Goal: Task Accomplishment & Management: Use online tool/utility

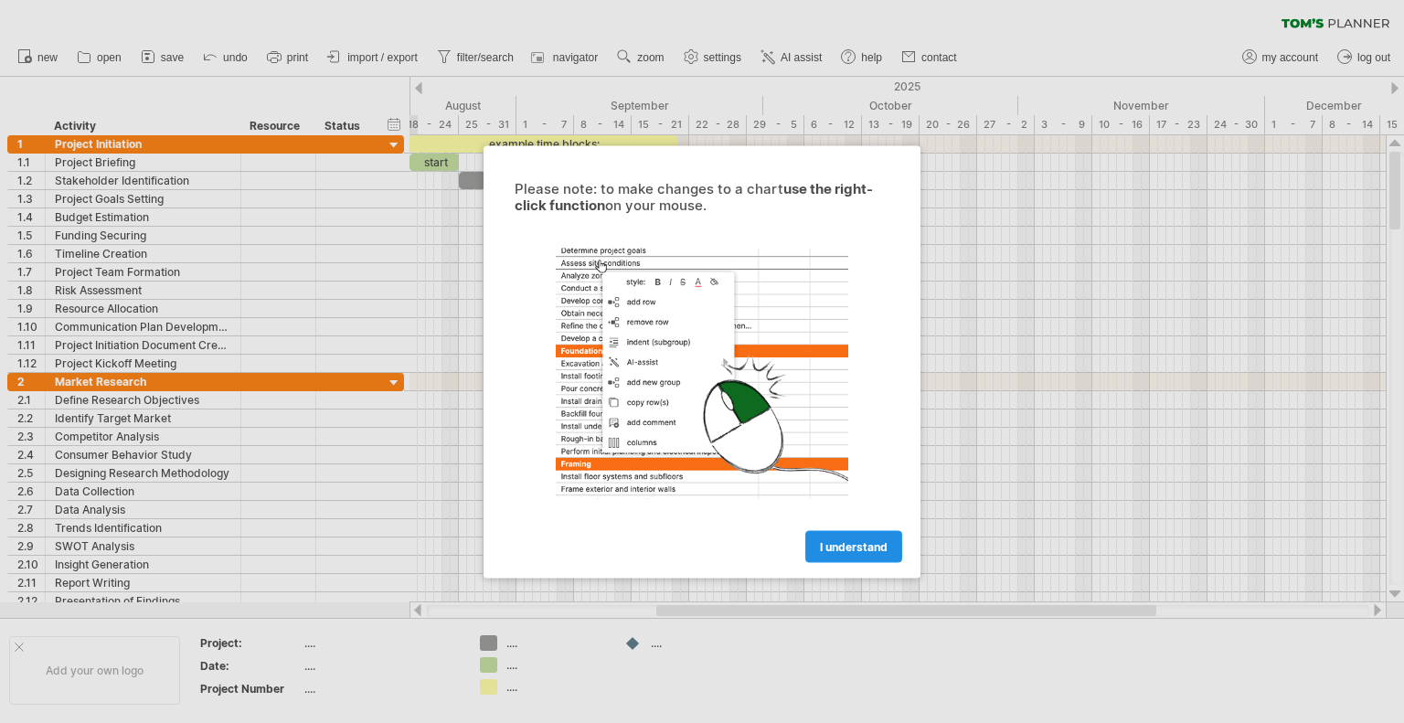
click at [885, 548] on span "I understand" at bounding box center [854, 546] width 68 height 14
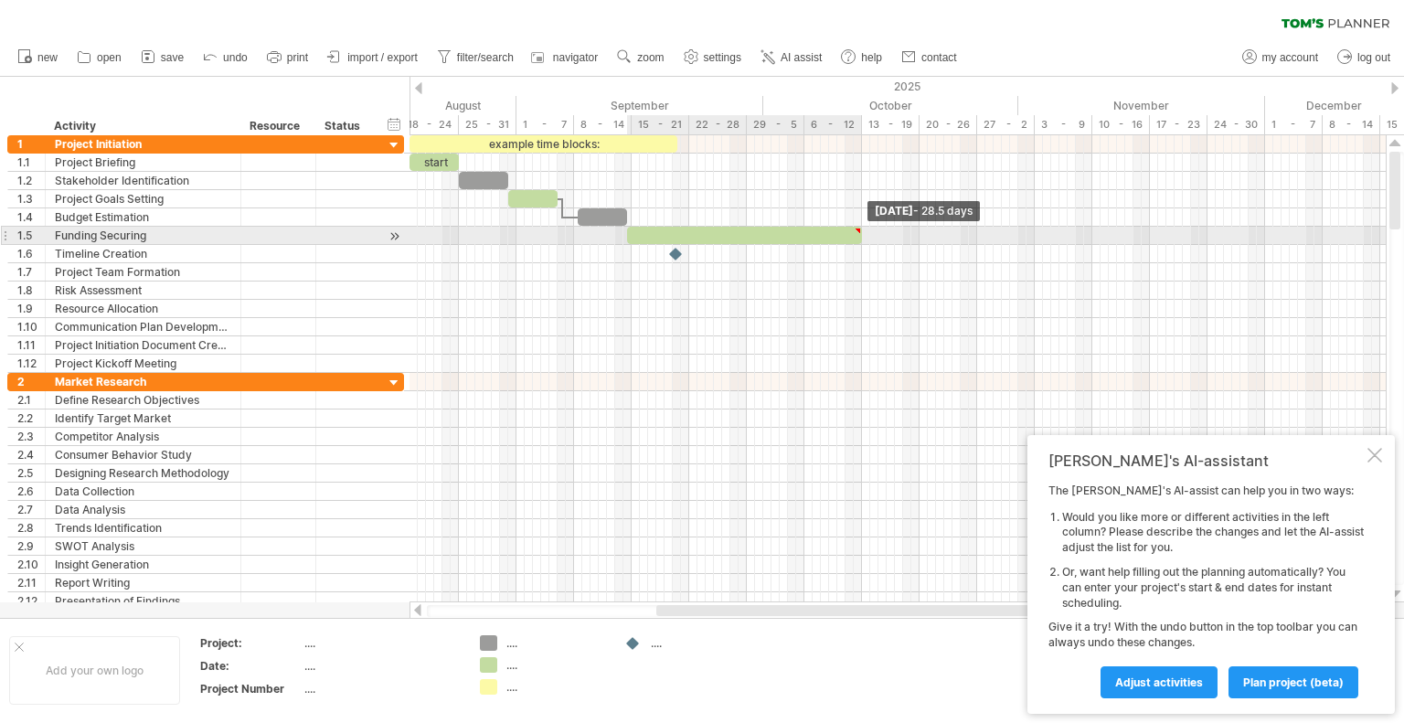
drag, startPoint x: 677, startPoint y: 235, endPoint x: 862, endPoint y: 227, distance: 184.8
click at [862, 227] on span at bounding box center [861, 235] width 7 height 17
drag, startPoint x: 629, startPoint y: 215, endPoint x: 631, endPoint y: 235, distance: 20.2
click at [516, 235] on div "example time blocks: start" at bounding box center [516, 254] width 0 height 238
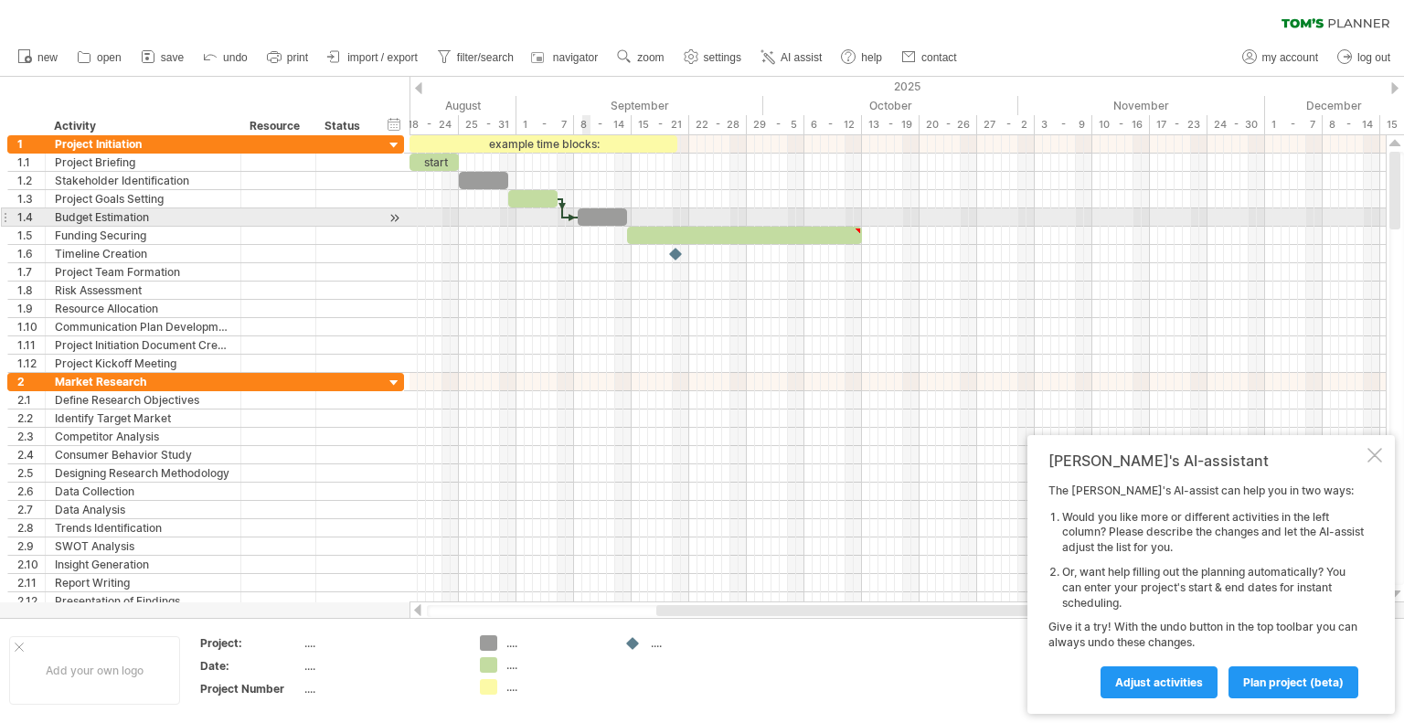
click at [589, 210] on div at bounding box center [602, 216] width 49 height 17
click at [601, 216] on div at bounding box center [602, 216] width 49 height 17
click at [394, 215] on div at bounding box center [394, 217] width 17 height 19
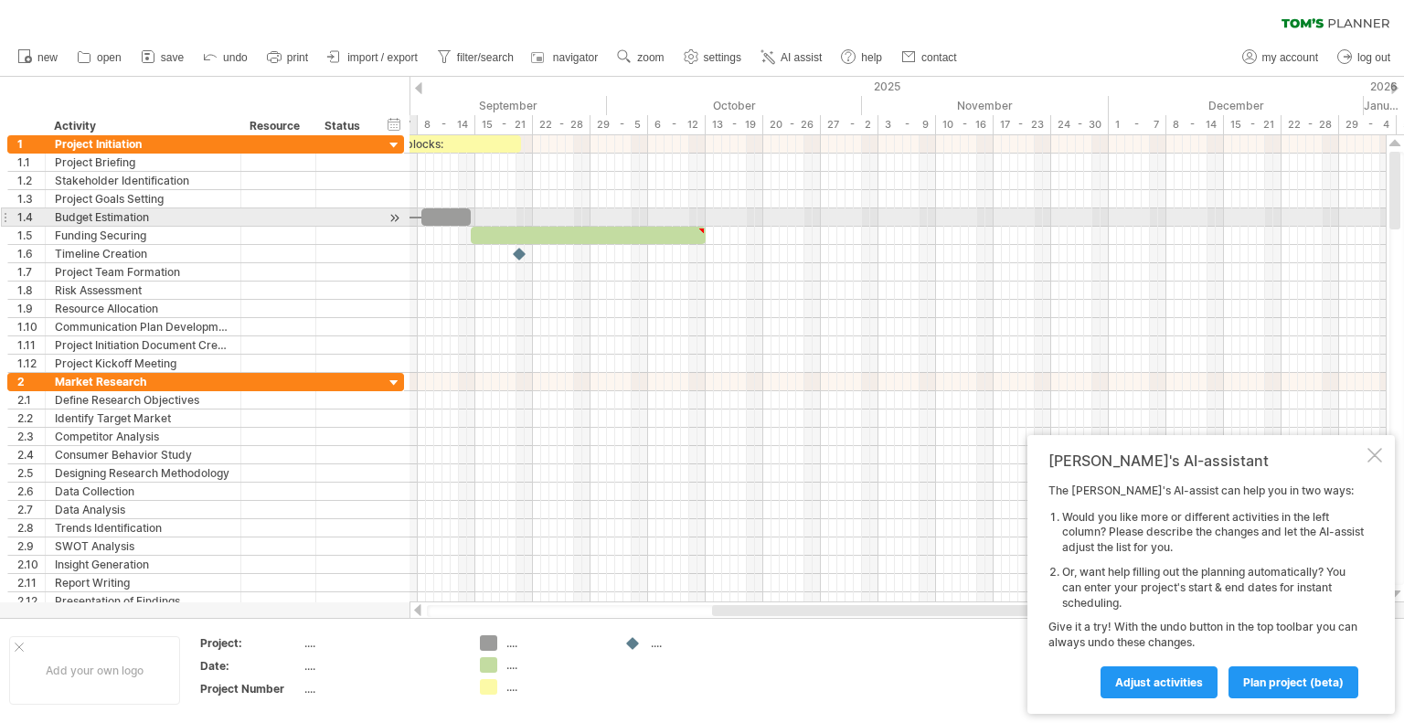
click at [394, 215] on div at bounding box center [394, 217] width 17 height 19
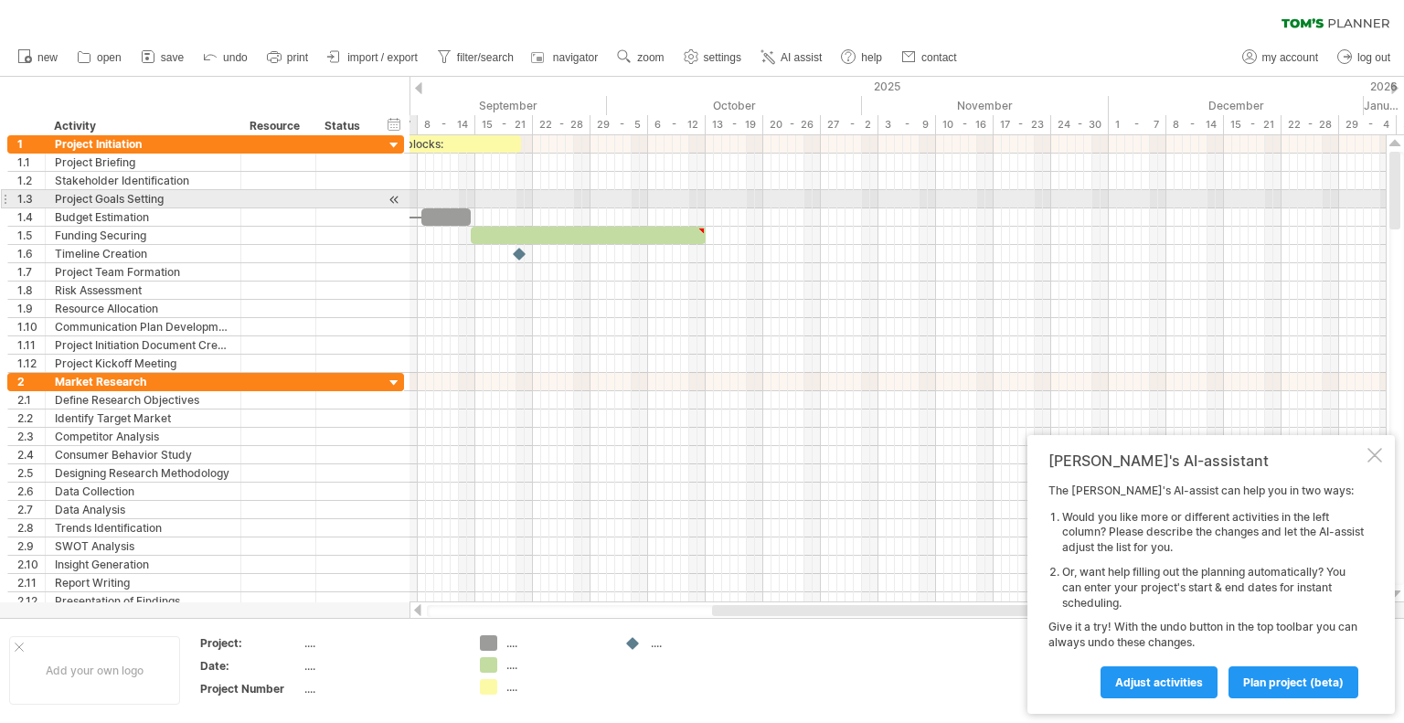
click at [395, 197] on div at bounding box center [394, 199] width 17 height 19
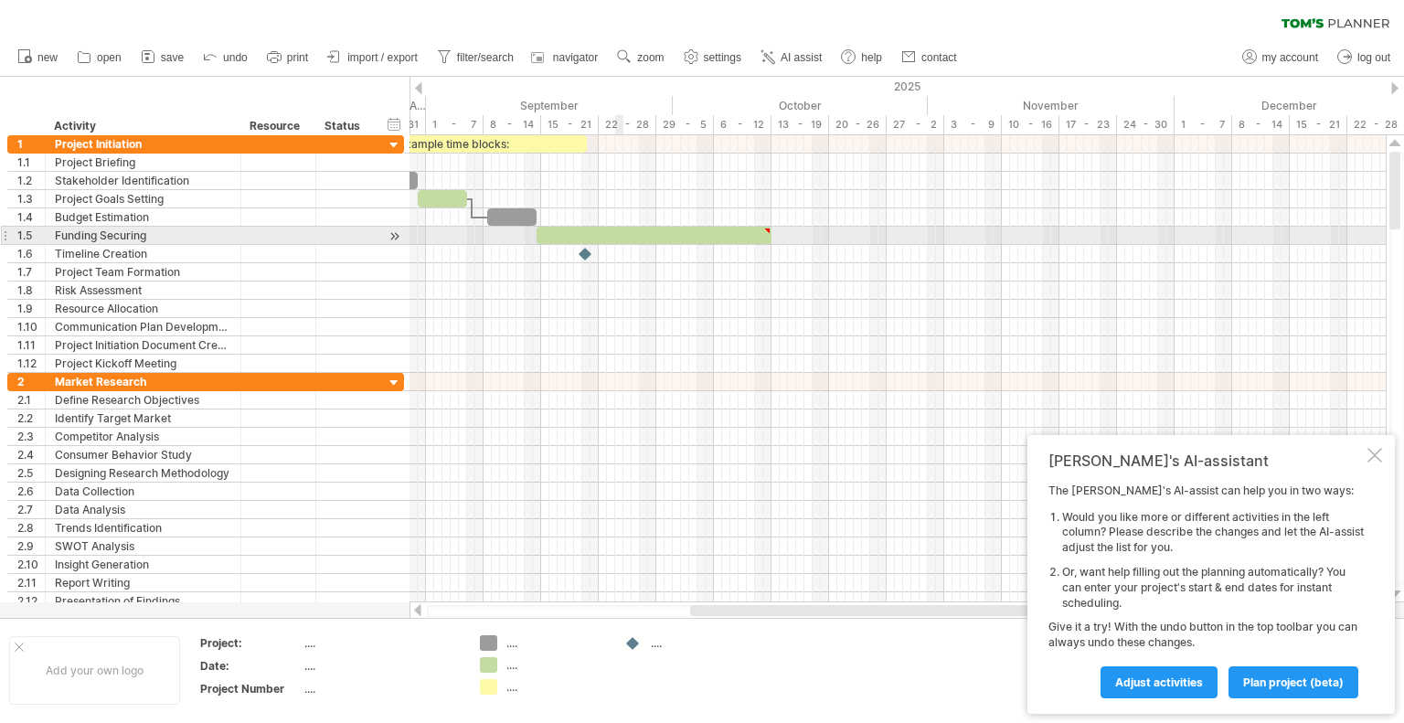
click at [619, 227] on div at bounding box center [654, 235] width 235 height 17
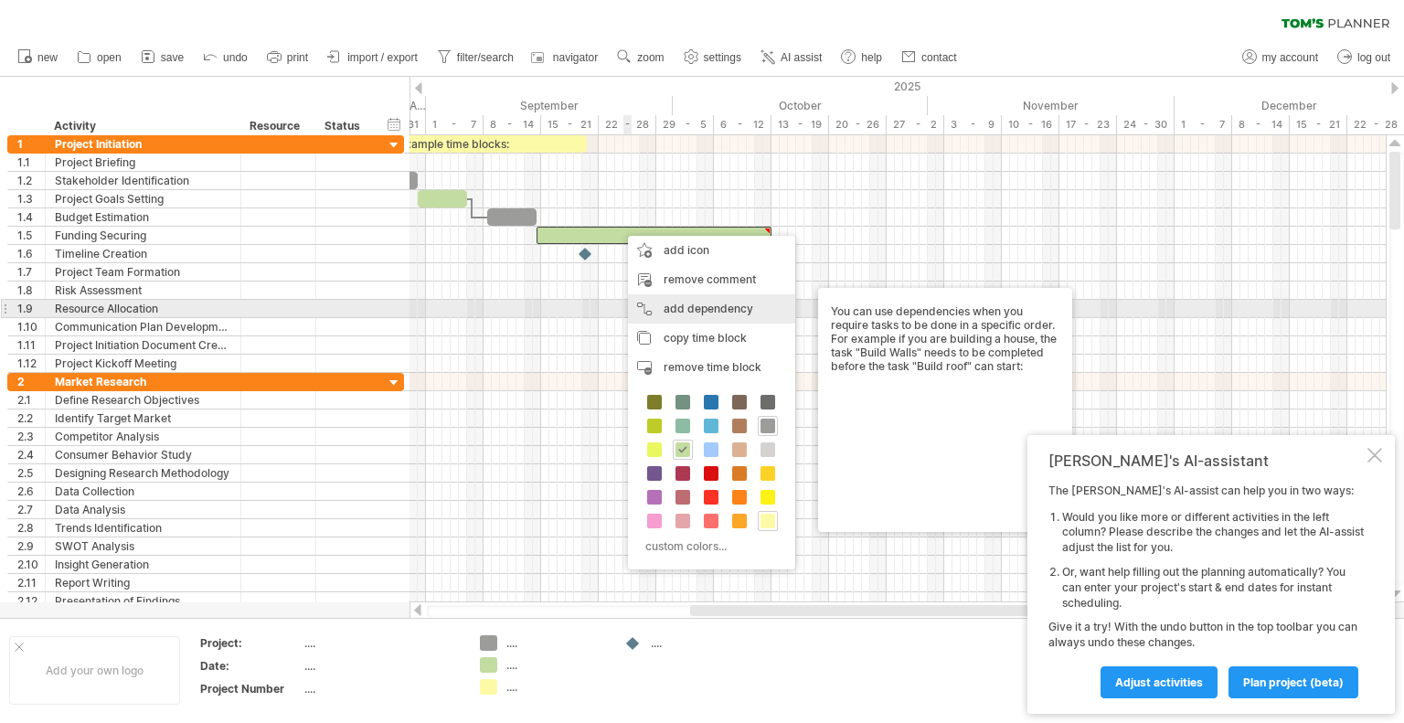
click at [678, 308] on div "add dependency You can use dependencies when you require tasks to be done in a …" at bounding box center [711, 308] width 167 height 29
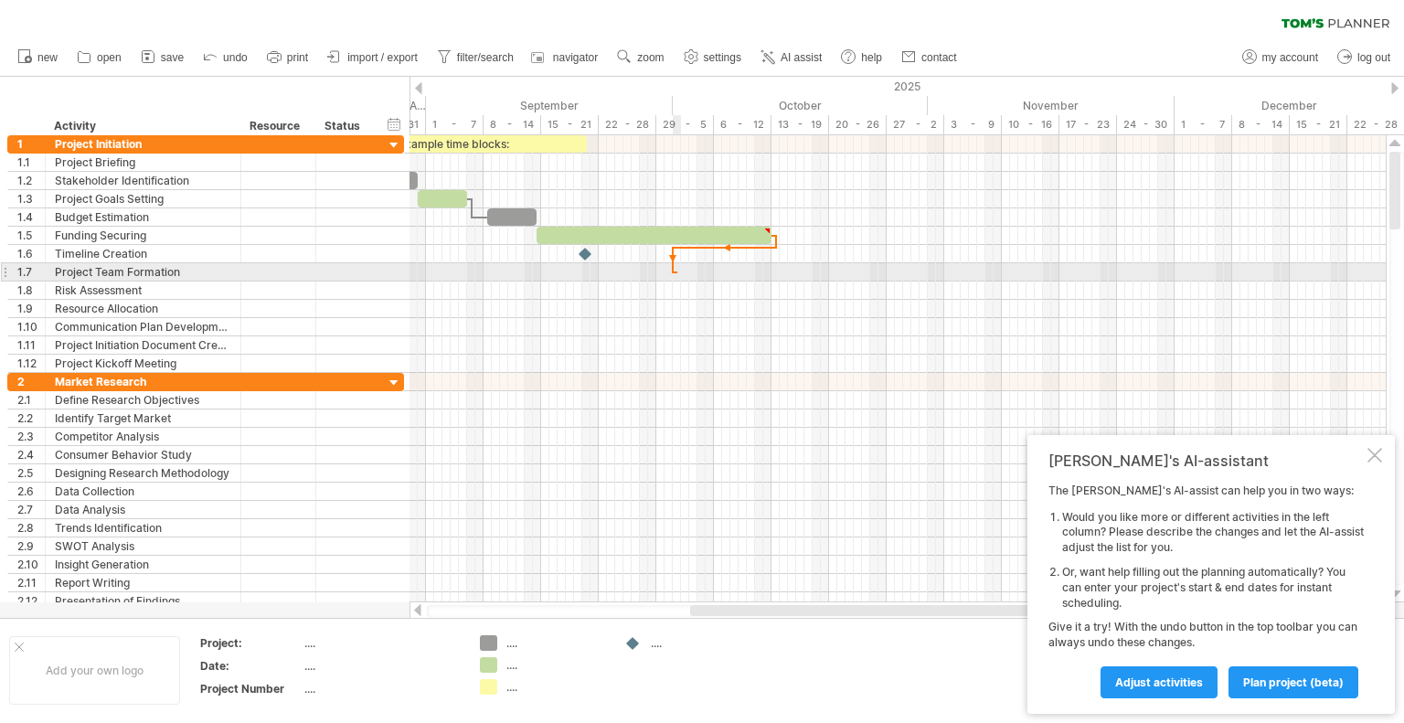
click at [677, 272] on div at bounding box center [898, 272] width 976 height 18
click at [664, 267] on div at bounding box center [898, 272] width 976 height 18
drag, startPoint x: 665, startPoint y: 268, endPoint x: 791, endPoint y: 281, distance: 125.9
click at [791, 281] on div at bounding box center [898, 254] width 976 height 238
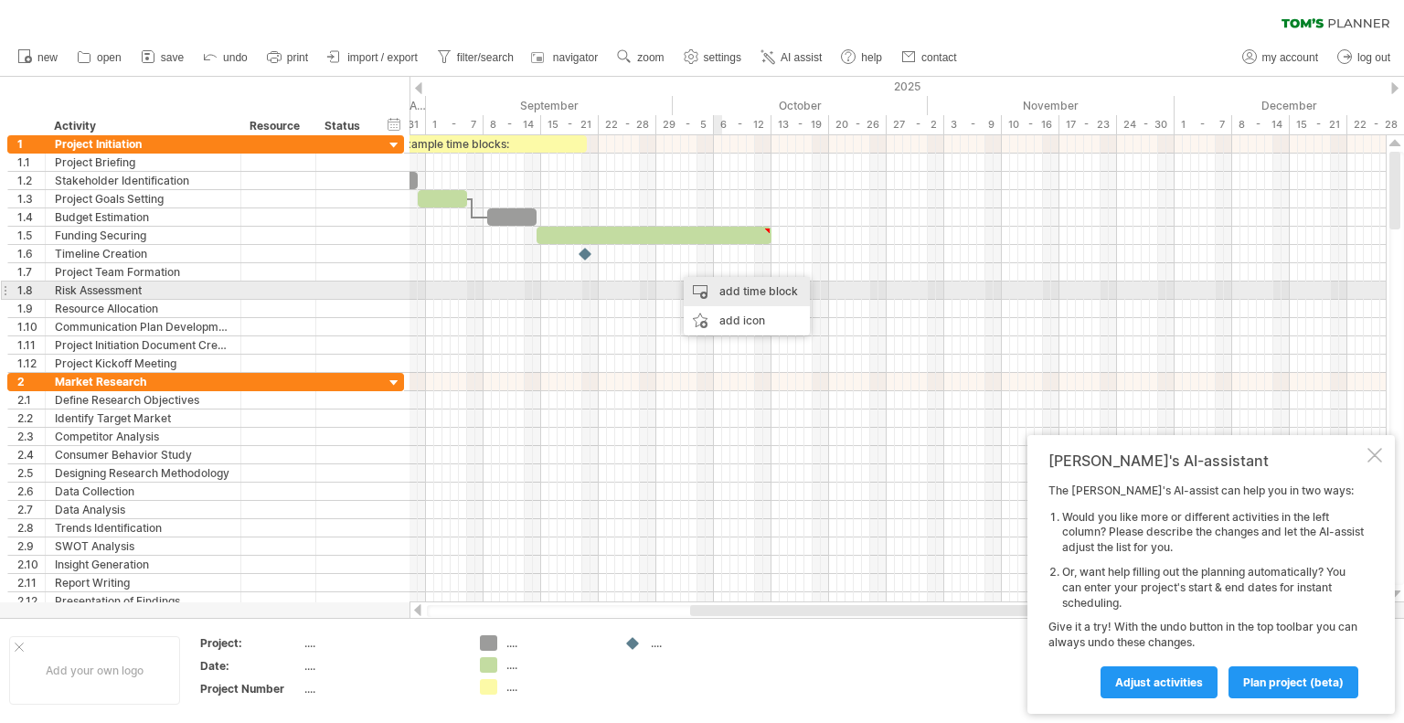
click at [750, 295] on div "add time block" at bounding box center [747, 291] width 126 height 29
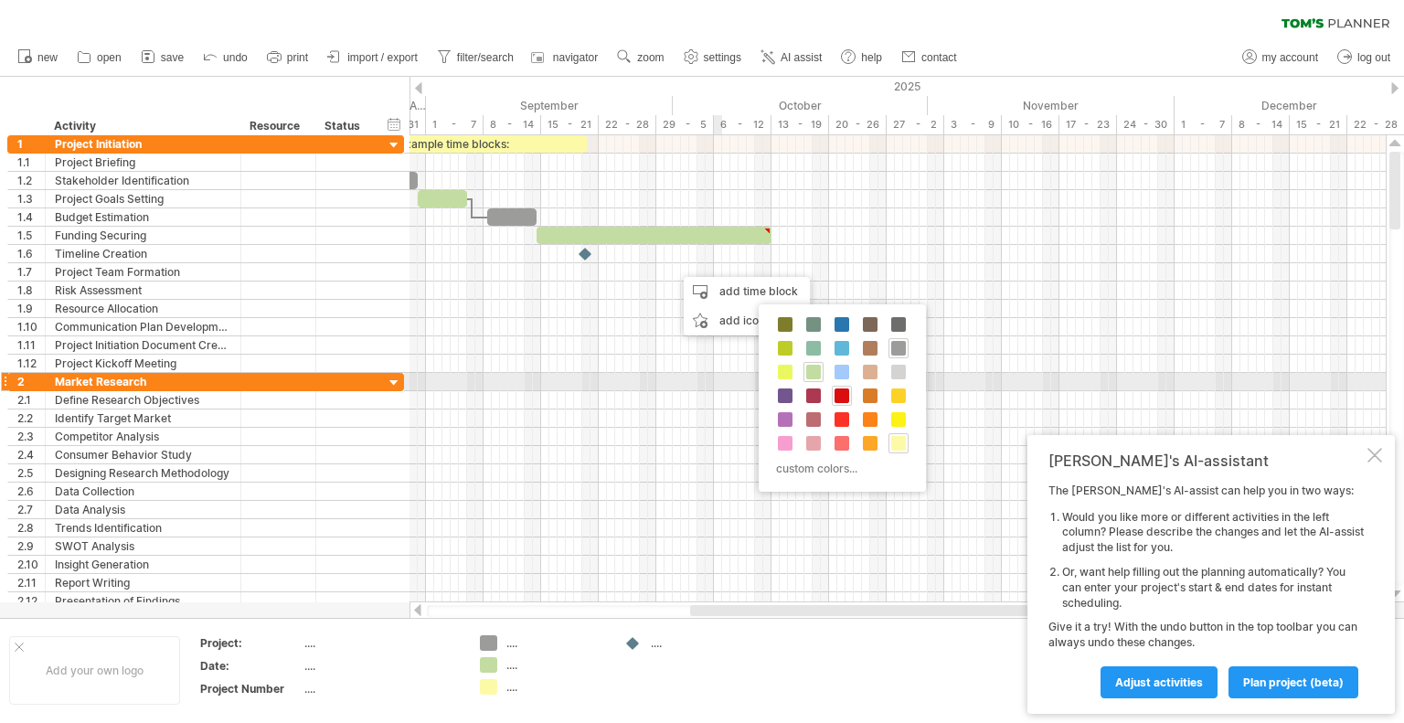
click at [840, 390] on span at bounding box center [842, 395] width 15 height 15
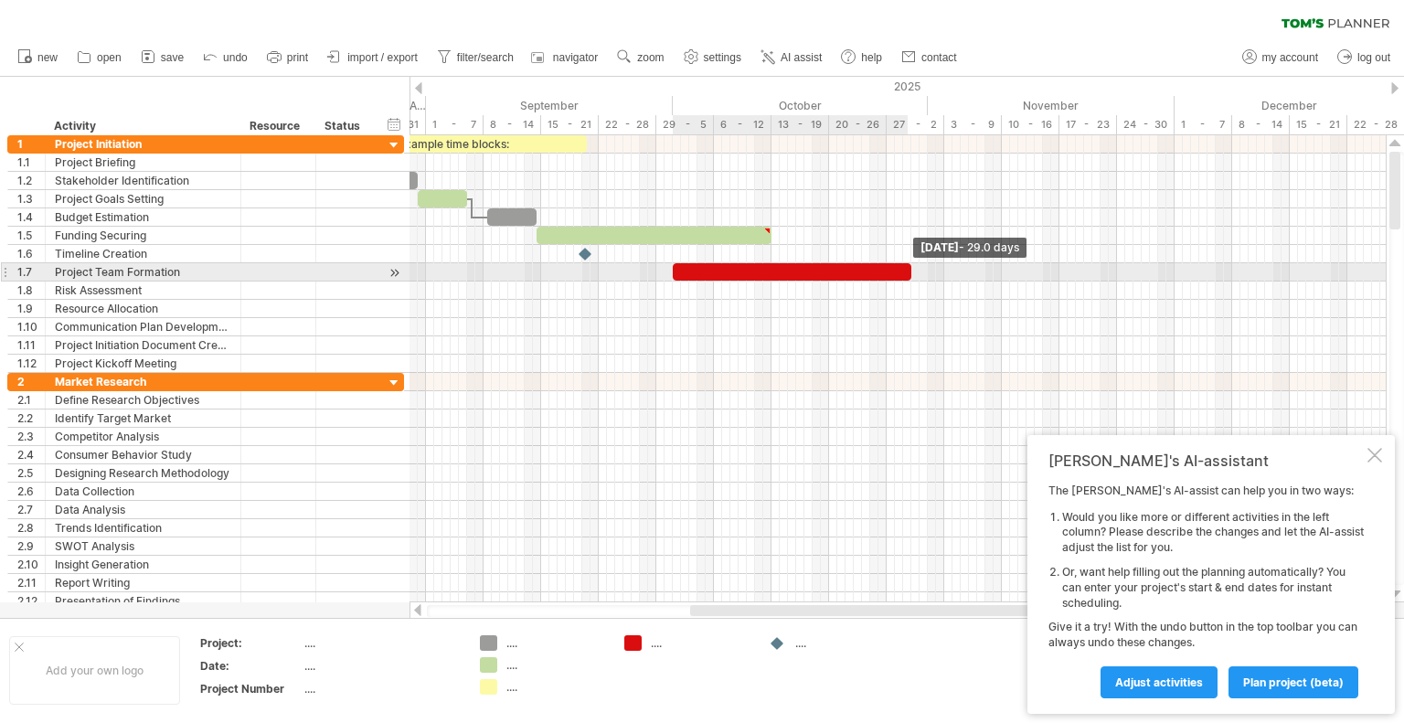
drag, startPoint x: 679, startPoint y: 271, endPoint x: 908, endPoint y: 270, distance: 228.5
click at [908, 270] on span at bounding box center [911, 271] width 7 height 17
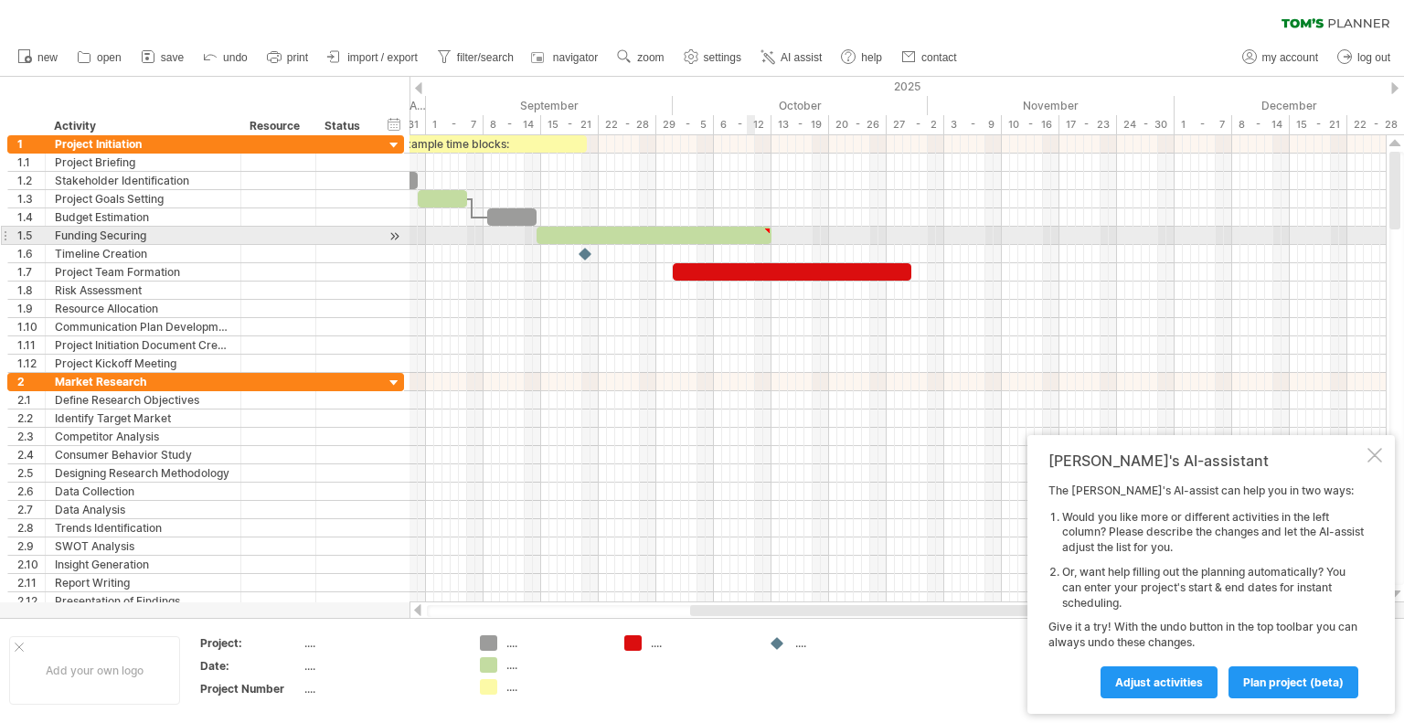
type textarea "**********"
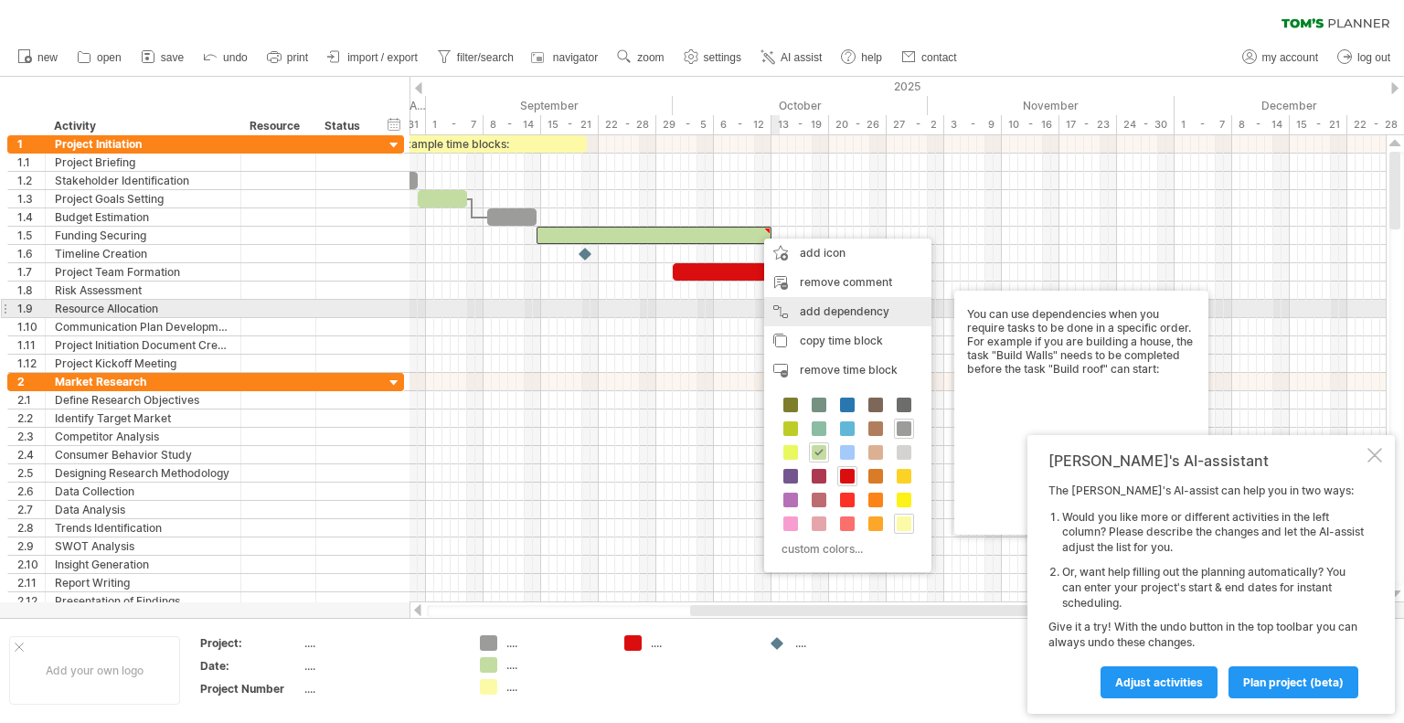
click at [821, 311] on div "add dependency You can use dependencies when you require tasks to be done in a …" at bounding box center [847, 311] width 167 height 29
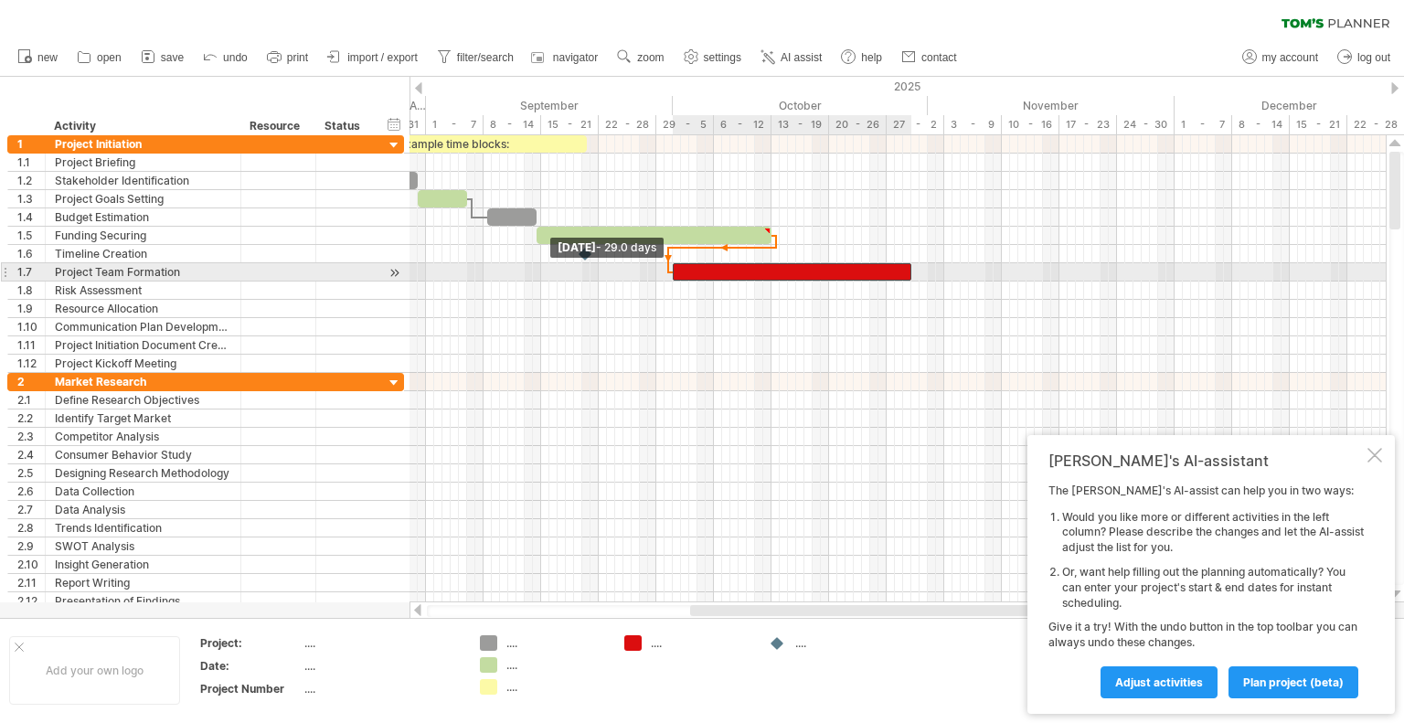
click at [675, 270] on span at bounding box center [672, 271] width 7 height 17
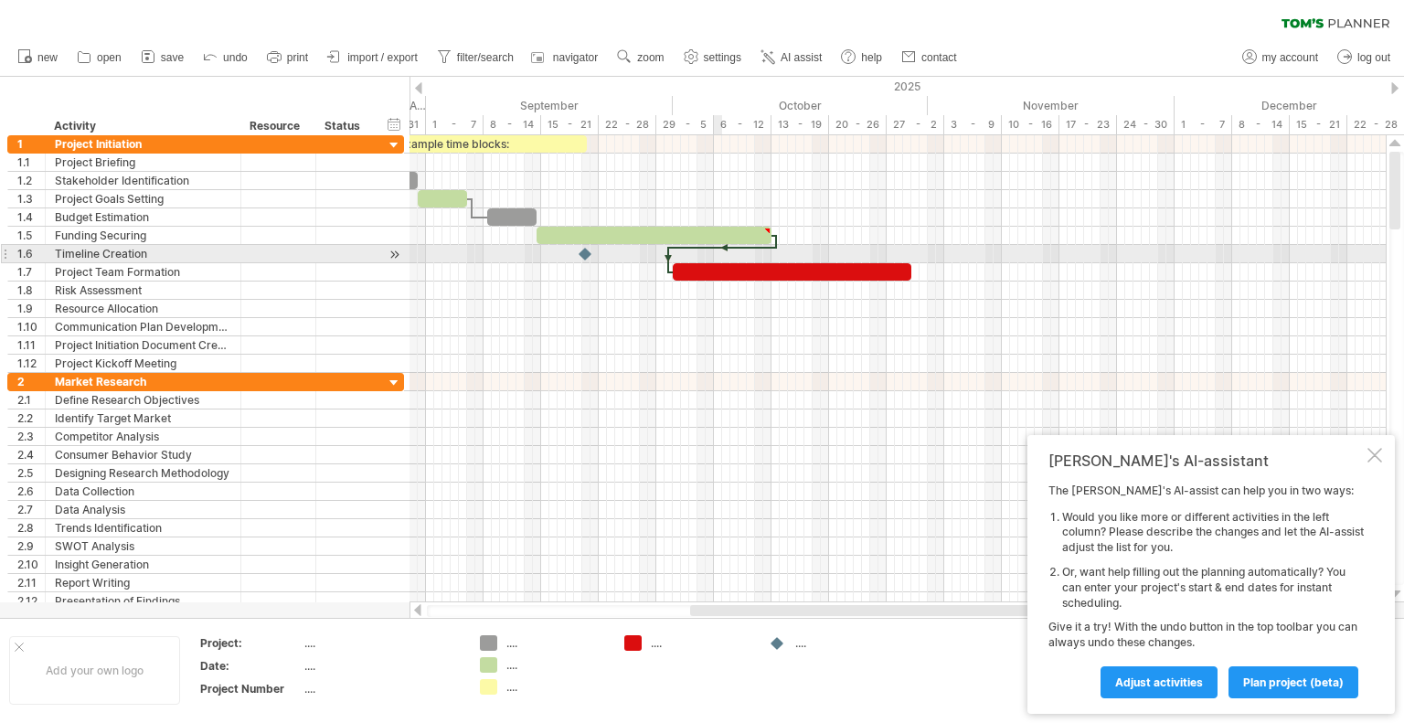
click at [720, 245] on div at bounding box center [723, 247] width 108 height 5
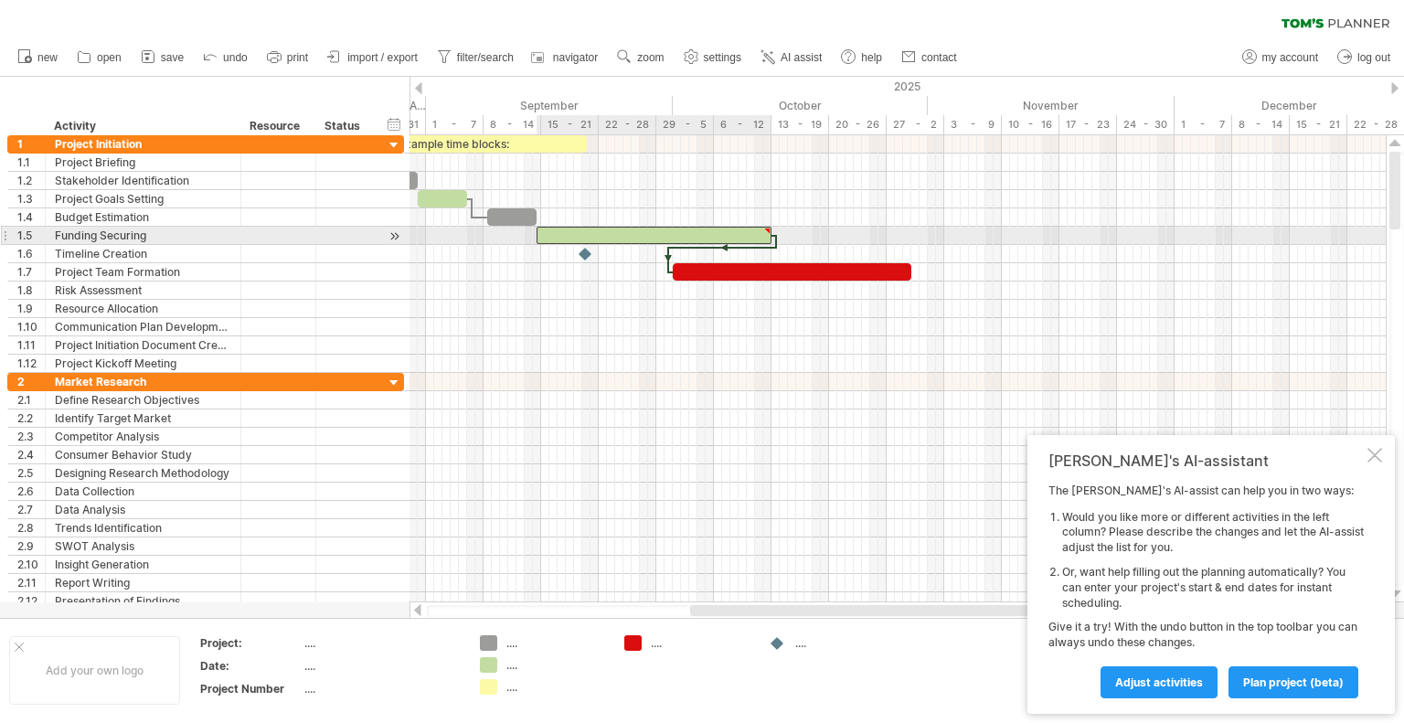
click at [767, 229] on div at bounding box center [767, 231] width 8 height 8
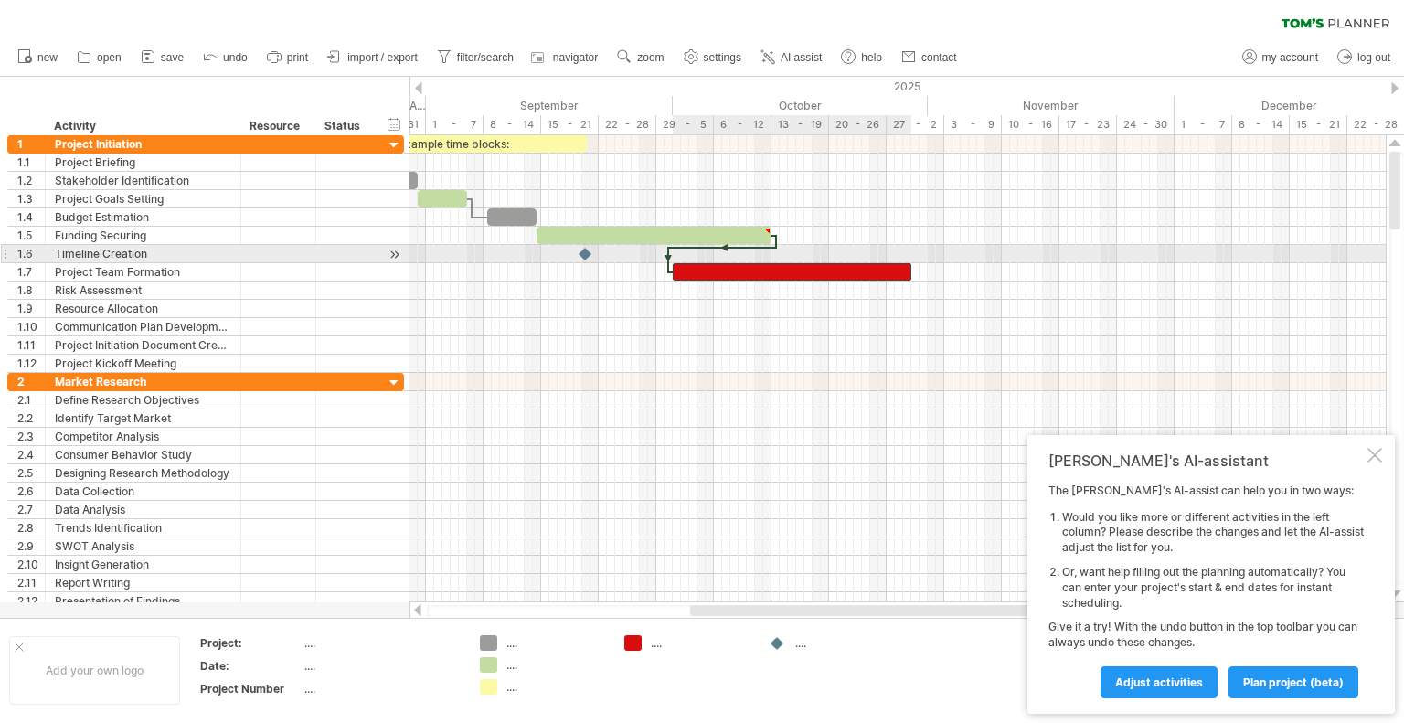
click at [779, 263] on div at bounding box center [792, 271] width 239 height 17
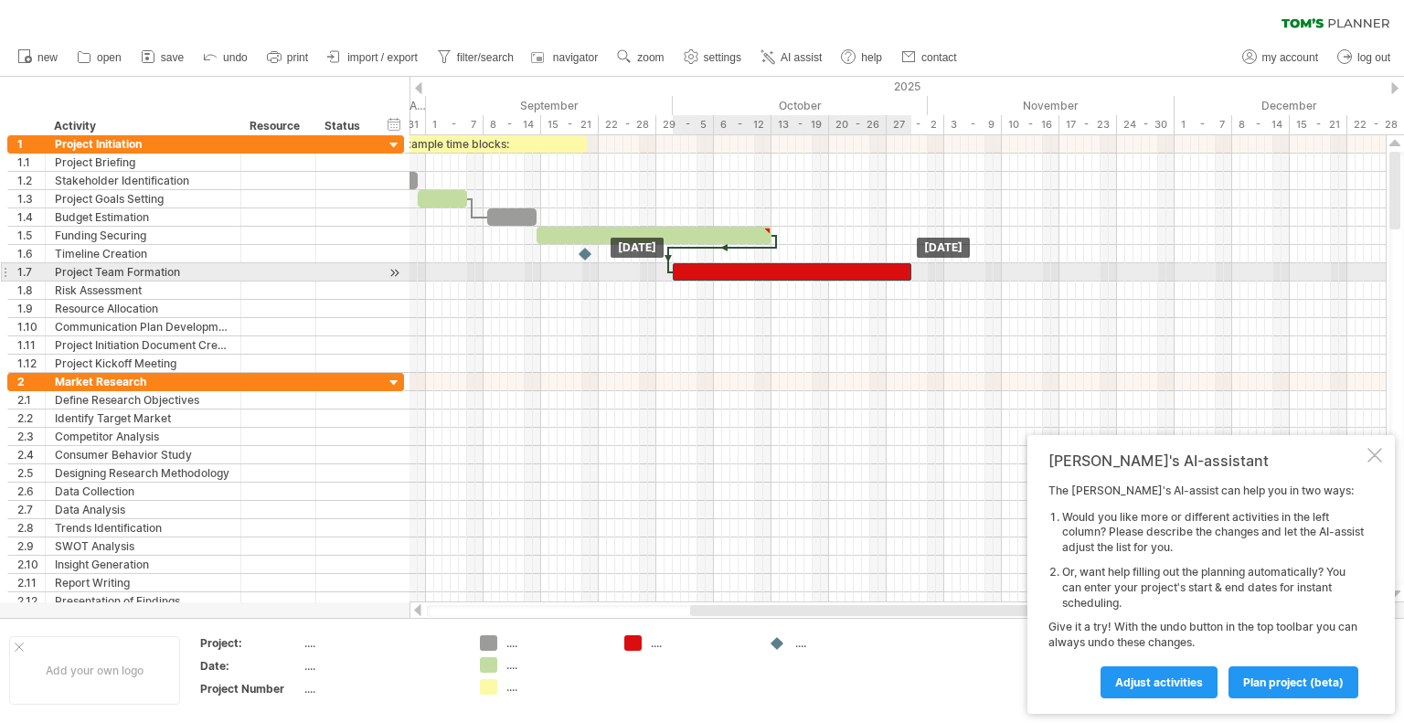
click at [778, 270] on div at bounding box center [792, 271] width 239 height 17
click at [778, 269] on div at bounding box center [792, 271] width 239 height 17
